Goal: Information Seeking & Learning: Check status

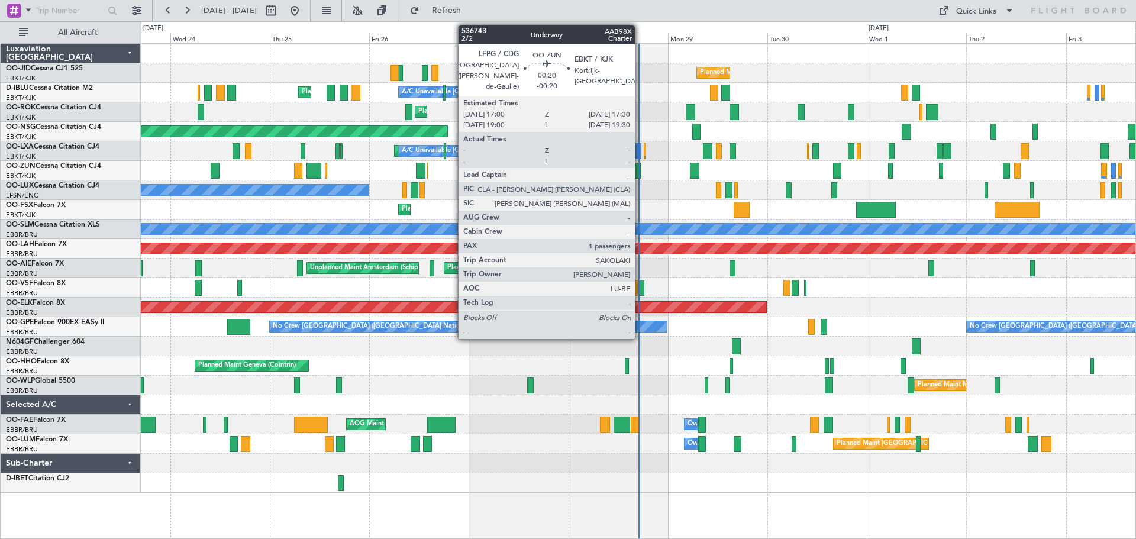
click at [640, 170] on div at bounding box center [639, 171] width 2 height 16
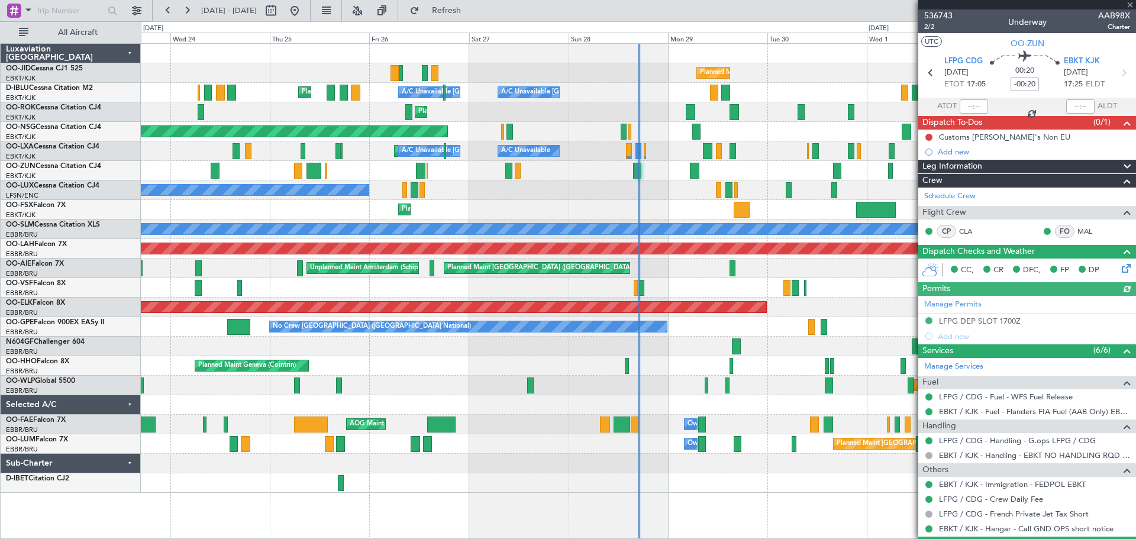
scroll to position [57, 0]
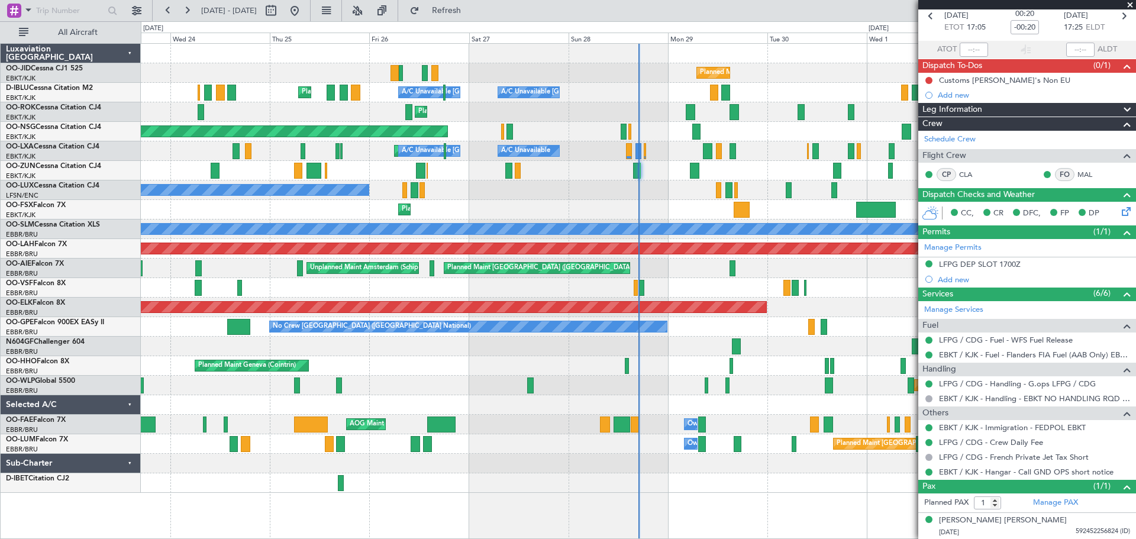
click at [1129, 5] on span at bounding box center [1130, 5] width 12 height 11
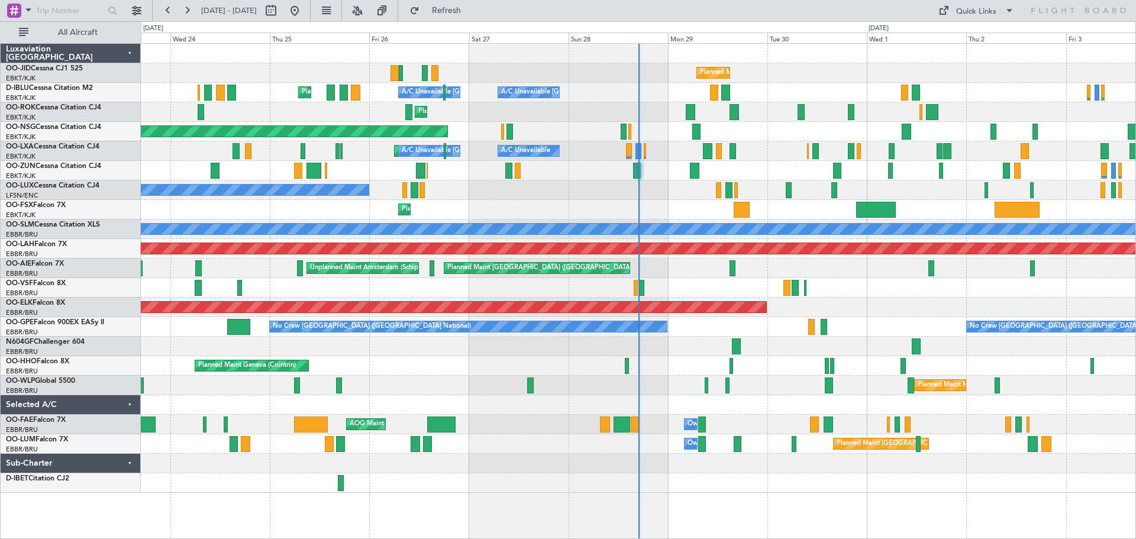
type input "0"
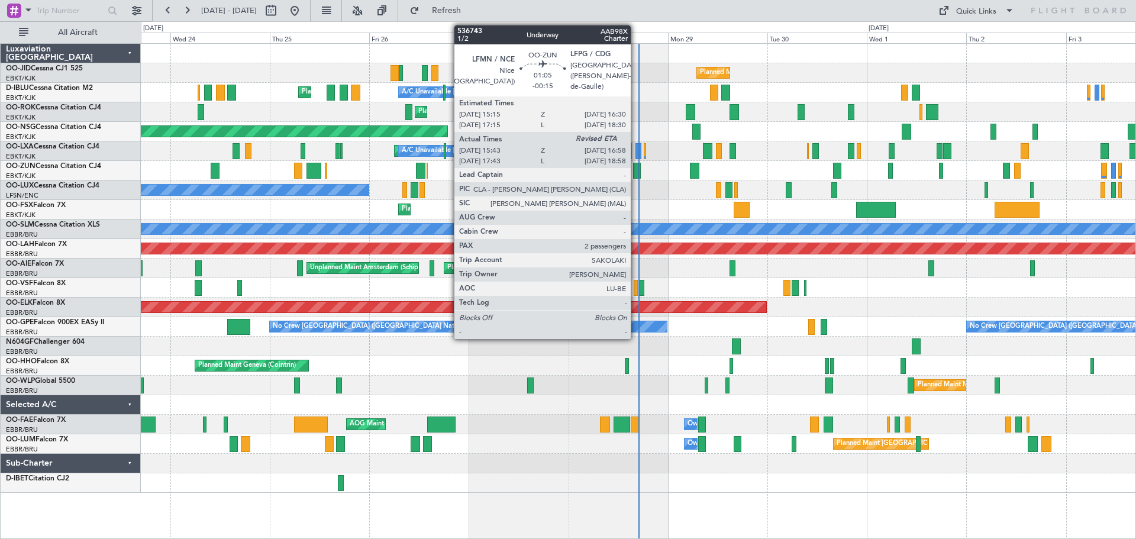
click at [637, 168] on div at bounding box center [635, 171] width 5 height 16
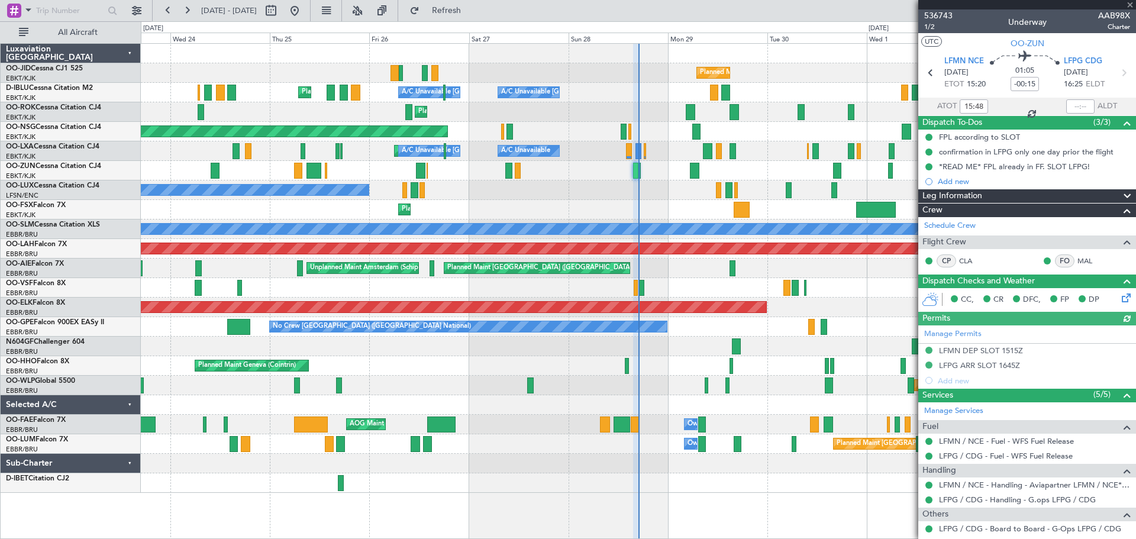
scroll to position [98, 0]
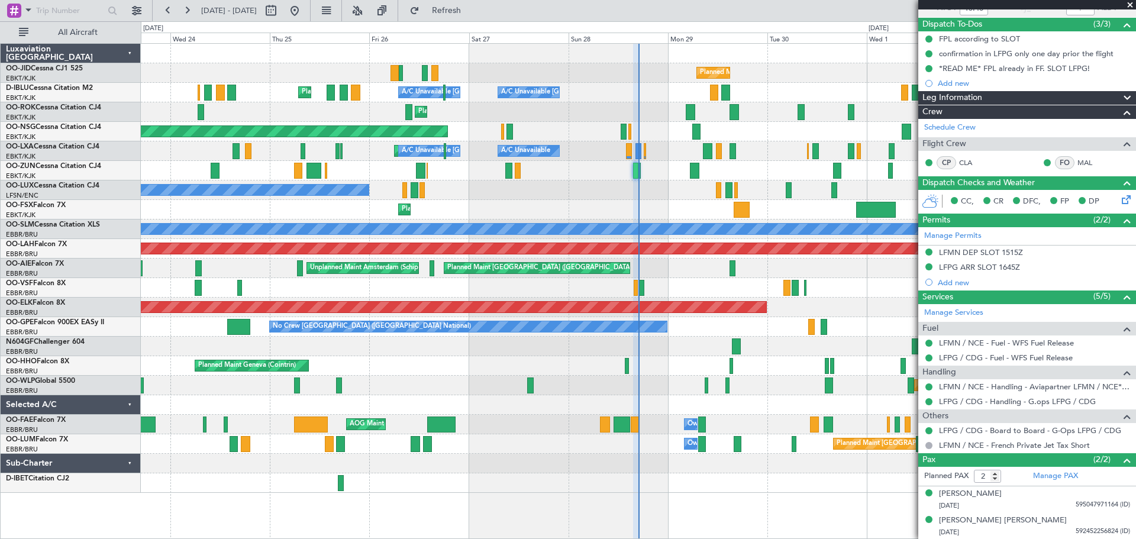
click at [1128, 6] on span at bounding box center [1130, 5] width 12 height 11
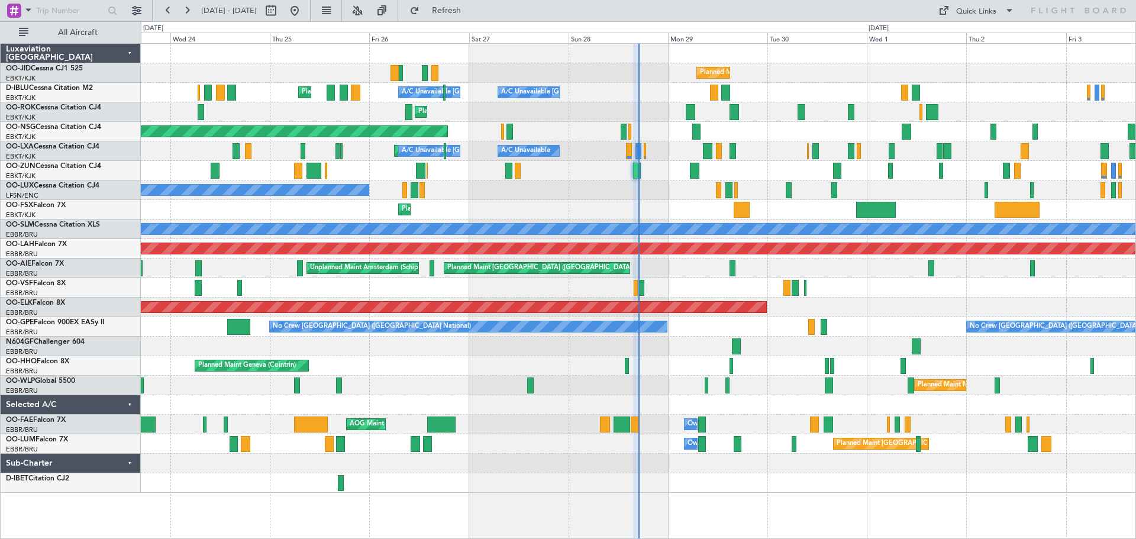
type input "0"
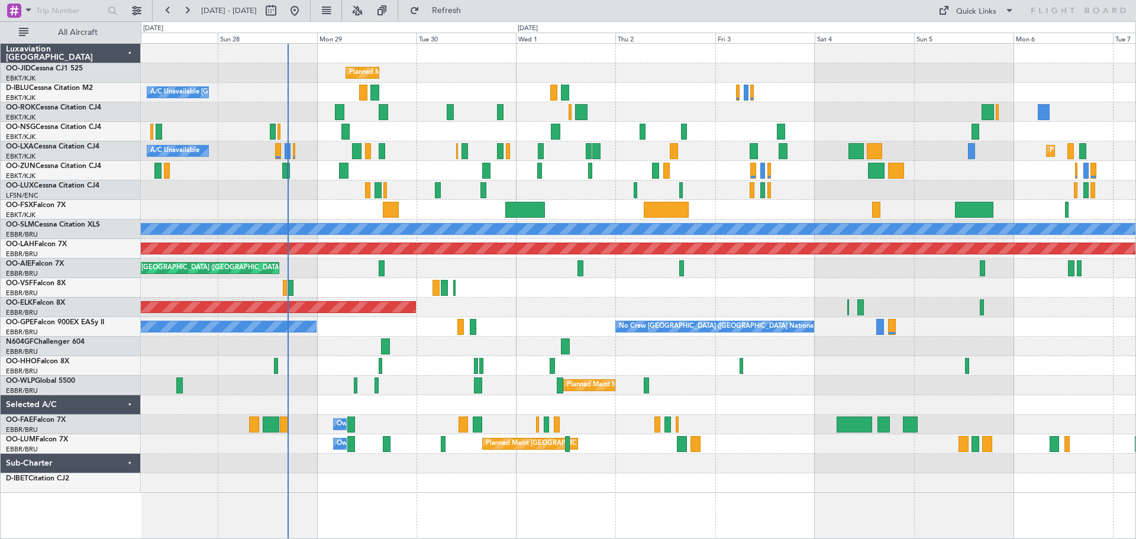
click at [582, 204] on div "Planned Maint Kortrijk-Wevelgem A/C Unavailable Kortrijk-Wevelgem Planned Maint…" at bounding box center [638, 268] width 994 height 449
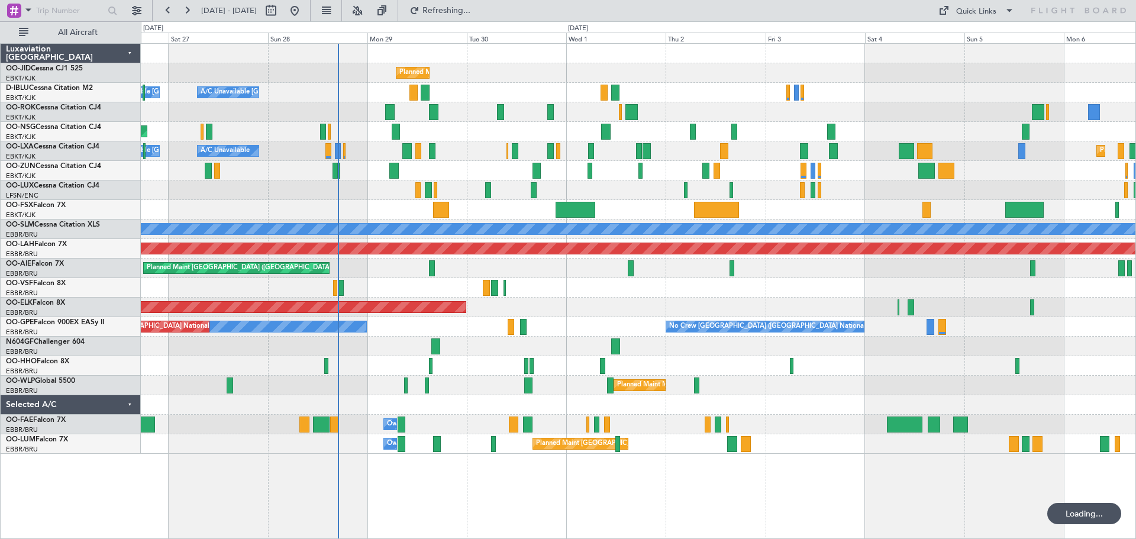
click at [747, 182] on div "Planned Maint Kortrijk-Wevelgem A/C Unavailable Kortrijk-Wevelgem A/C Unavailab…" at bounding box center [638, 249] width 994 height 410
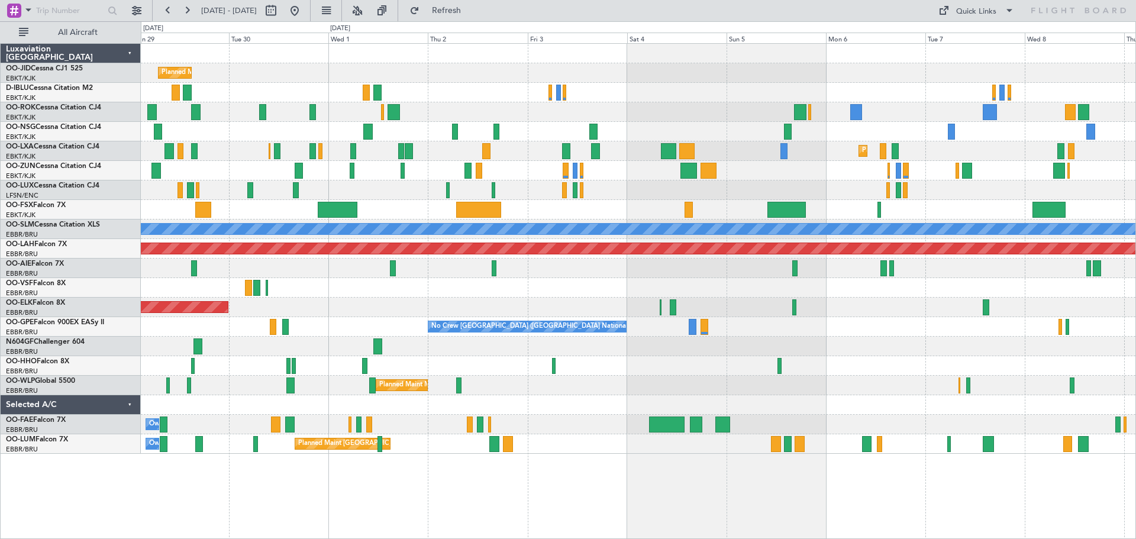
click at [776, 180] on div "Planned Maint Kortrijk-Wevelgem A/C Unavailable Kortrijk-Wevelgem A/C Unavailab…" at bounding box center [638, 249] width 994 height 410
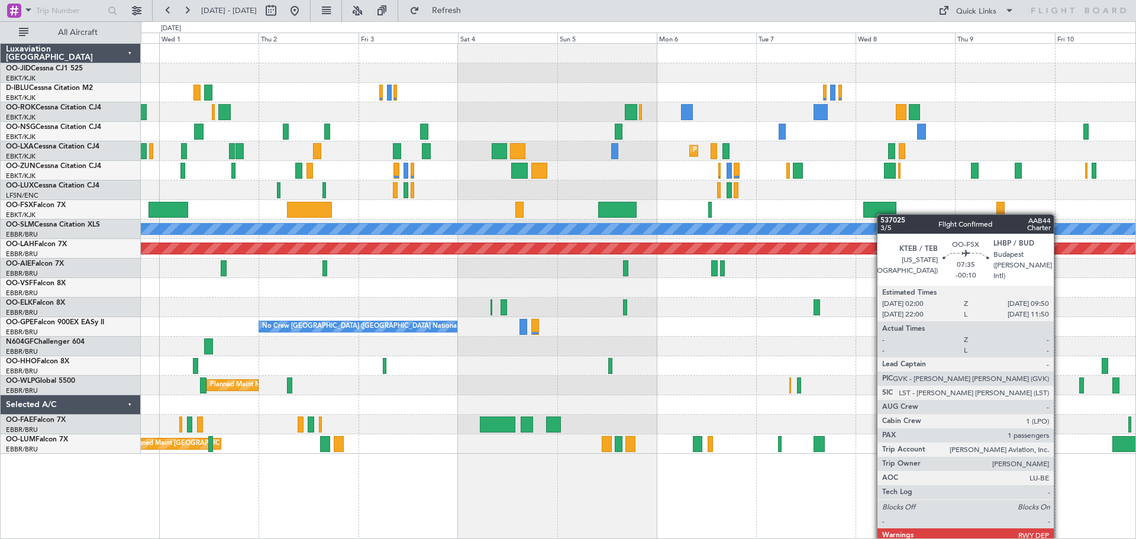
click at [881, 212] on div at bounding box center [879, 210] width 33 height 16
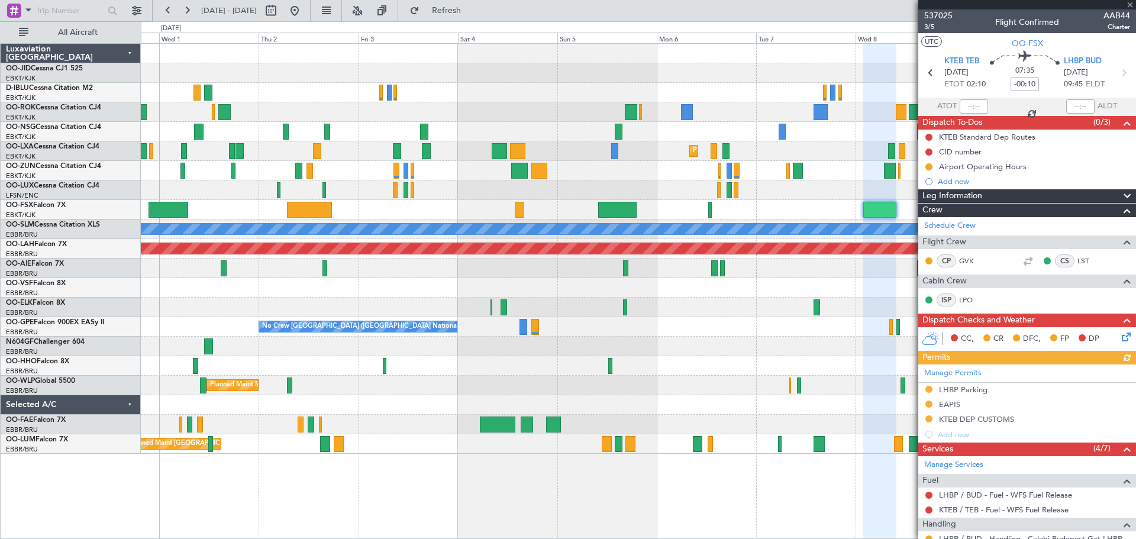
click at [1129, 4] on div at bounding box center [1027, 4] width 218 height 9
click at [1130, 5] on div at bounding box center [1027, 4] width 218 height 9
click at [1128, 5] on span at bounding box center [1130, 5] width 12 height 11
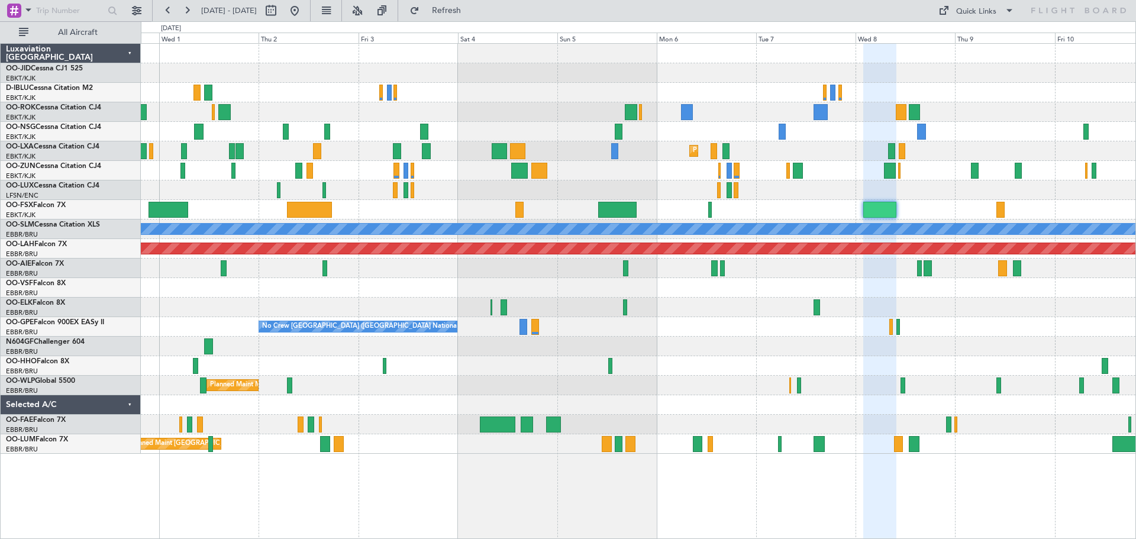
type input "0"
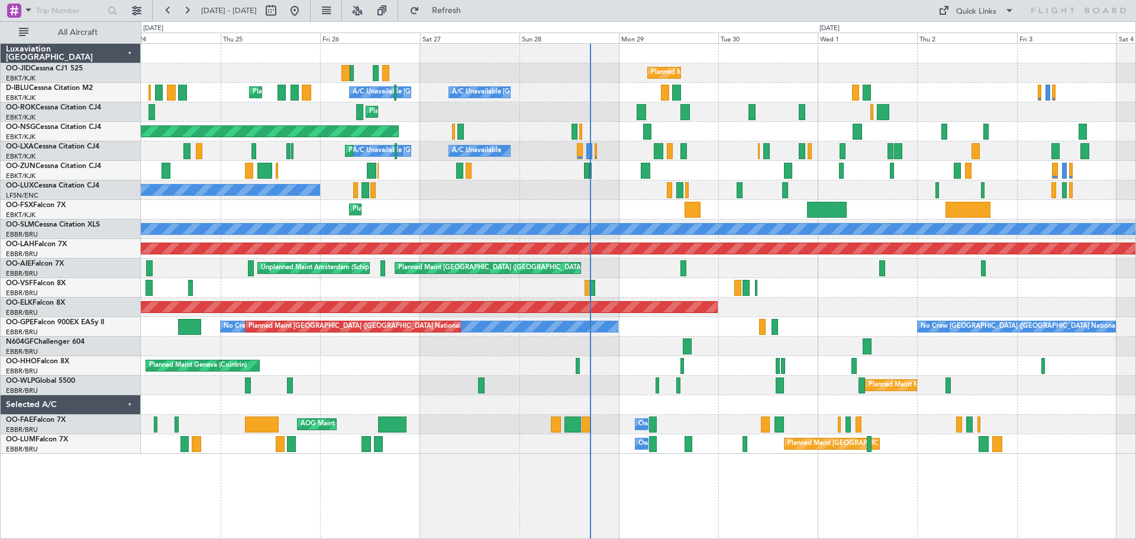
click at [1006, 263] on div "Planned Maint London (Farnborough) Unplanned Maint Amsterdam (Schiphol)" at bounding box center [638, 269] width 994 height 20
